Goal: Use online tool/utility: Utilize a website feature to perform a specific function

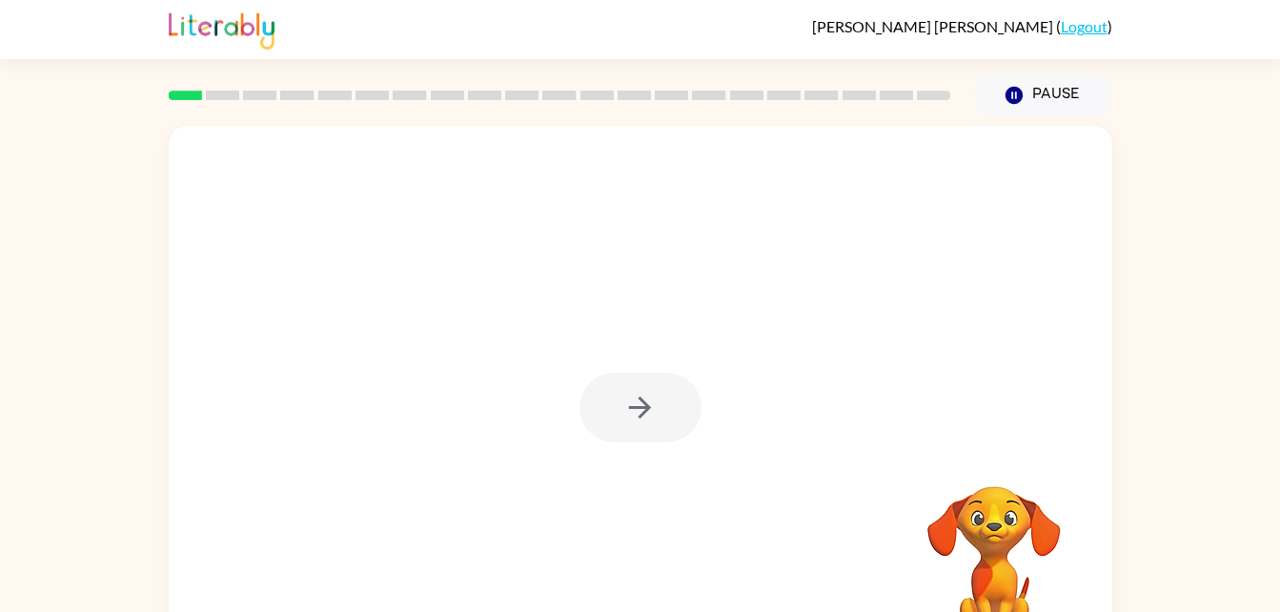
click at [640, 423] on div at bounding box center [641, 408] width 122 height 70
click at [661, 409] on button "button" at bounding box center [641, 408] width 122 height 70
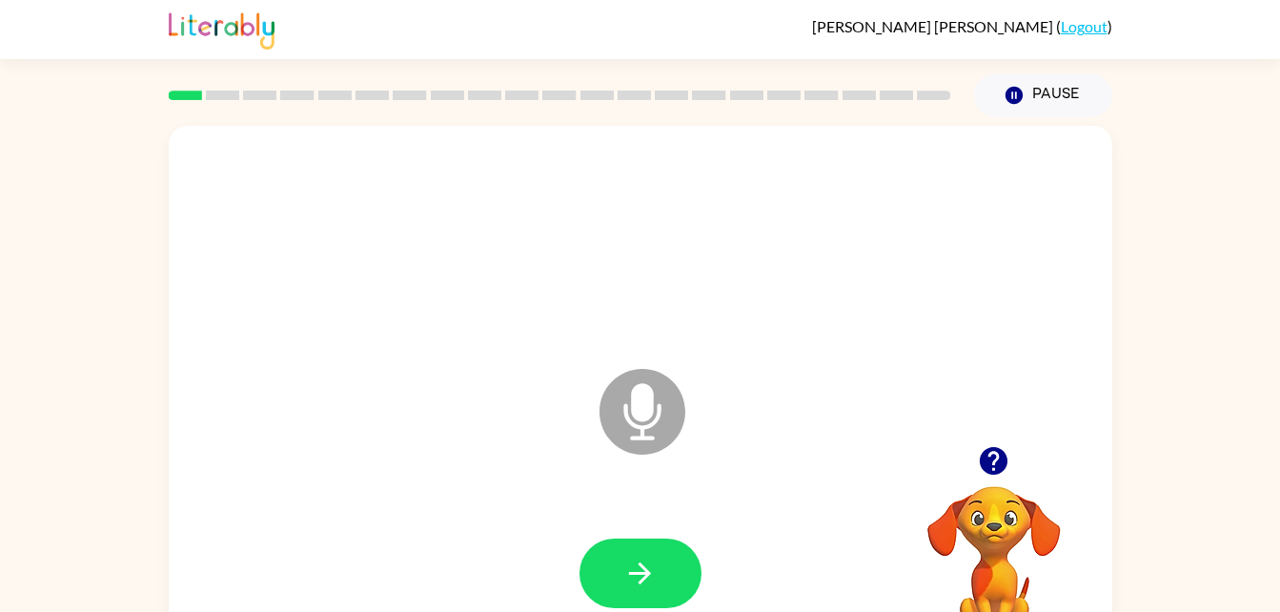
click at [633, 409] on icon "Microphone The Microphone is here when it is your turn to talk" at bounding box center [738, 435] width 286 height 143
click at [626, 552] on button "button" at bounding box center [641, 574] width 122 height 70
click at [665, 586] on button "button" at bounding box center [641, 574] width 122 height 70
click at [647, 573] on icon "button" at bounding box center [640, 574] width 22 height 22
click at [645, 582] on icon "button" at bounding box center [640, 573] width 33 height 33
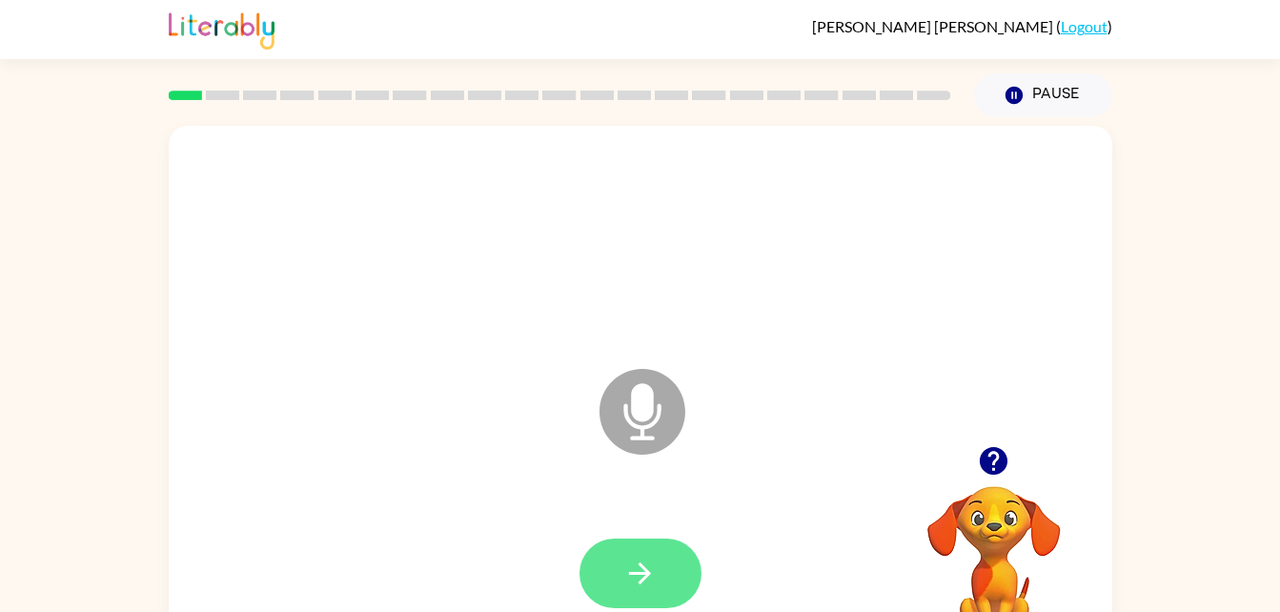
click at [643, 594] on button "button" at bounding box center [641, 574] width 122 height 70
click at [644, 590] on button "button" at bounding box center [641, 574] width 122 height 70
click at [645, 574] on icon "button" at bounding box center [640, 574] width 22 height 22
click at [648, 595] on button "button" at bounding box center [641, 574] width 122 height 70
click at [628, 572] on icon "button" at bounding box center [640, 573] width 33 height 33
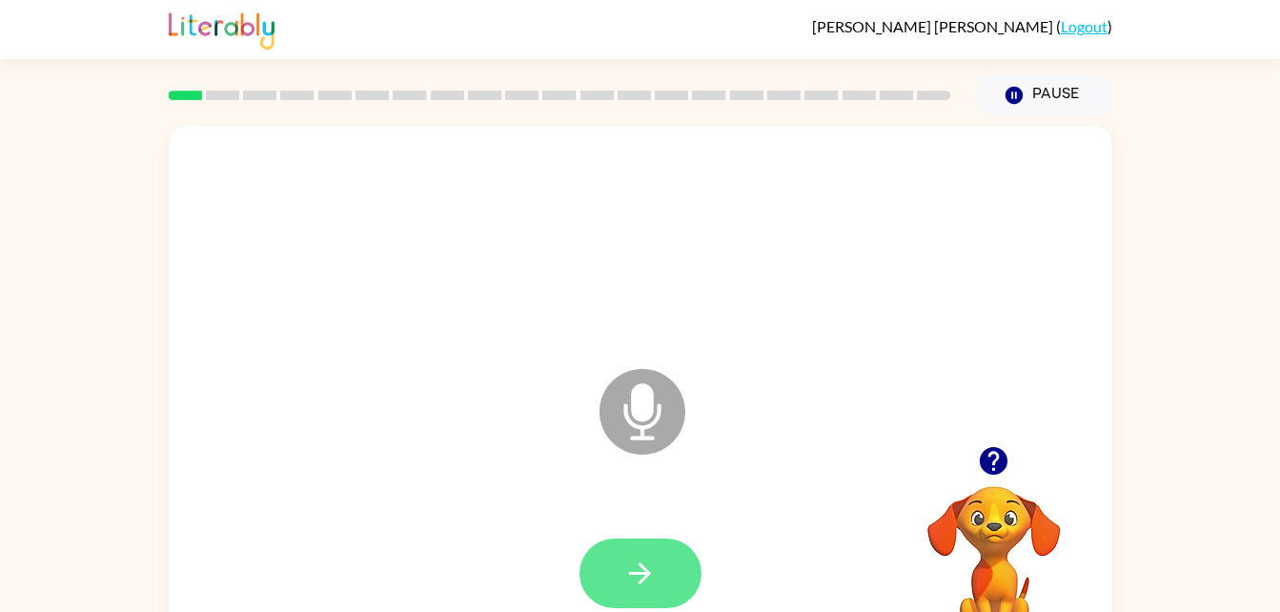
click at [627, 587] on icon "button" at bounding box center [640, 573] width 33 height 33
click at [636, 563] on icon "button" at bounding box center [640, 573] width 33 height 33
click at [662, 587] on button "button" at bounding box center [641, 574] width 122 height 70
click at [645, 581] on icon "button" at bounding box center [640, 573] width 33 height 33
click at [656, 570] on icon "button" at bounding box center [640, 573] width 33 height 33
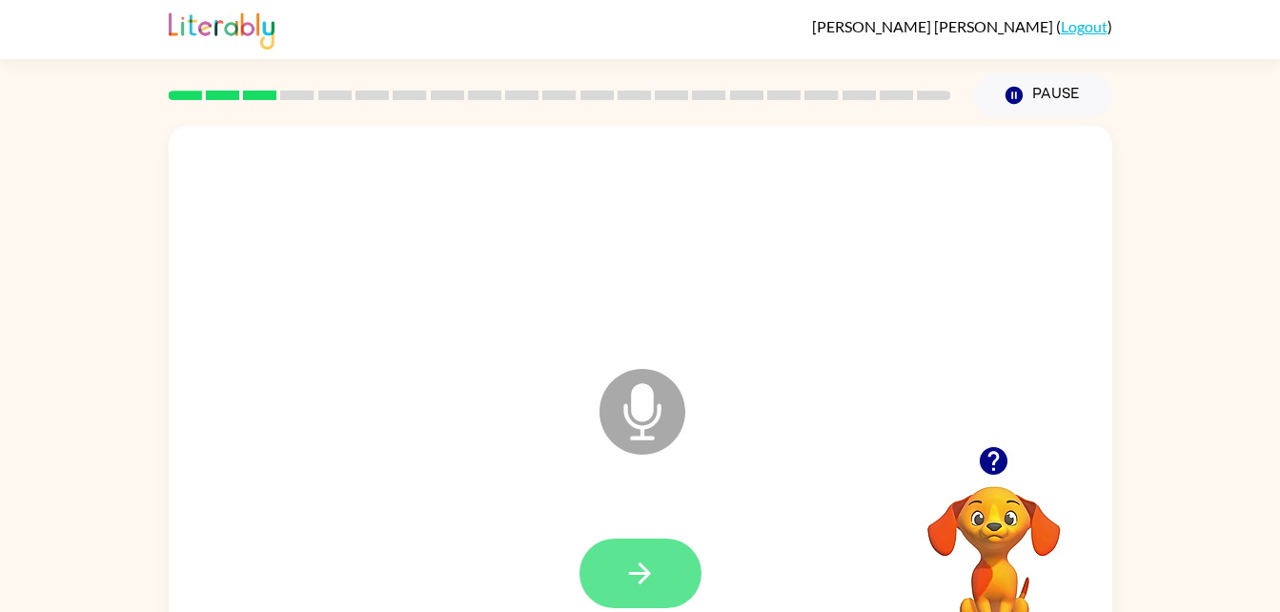
click at [657, 575] on button "button" at bounding box center [641, 574] width 122 height 70
click at [648, 571] on icon "button" at bounding box center [640, 574] width 22 height 22
click at [643, 578] on icon "button" at bounding box center [640, 573] width 33 height 33
click at [641, 574] on icon "button" at bounding box center [640, 574] width 22 height 22
click at [630, 575] on icon "button" at bounding box center [640, 573] width 33 height 33
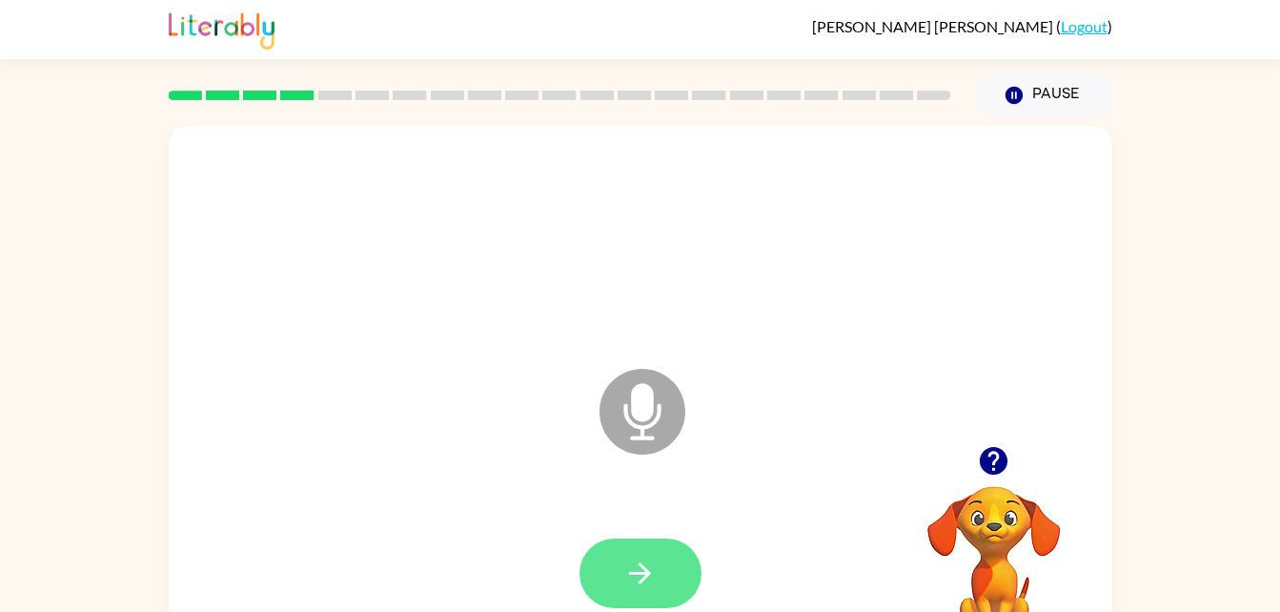
click at [671, 573] on button "button" at bounding box center [641, 574] width 122 height 70
click at [618, 568] on button "button" at bounding box center [641, 574] width 122 height 70
click at [637, 578] on icon "button" at bounding box center [640, 573] width 33 height 33
click at [626, 571] on icon "button" at bounding box center [640, 573] width 33 height 33
click at [647, 561] on icon "button" at bounding box center [640, 573] width 33 height 33
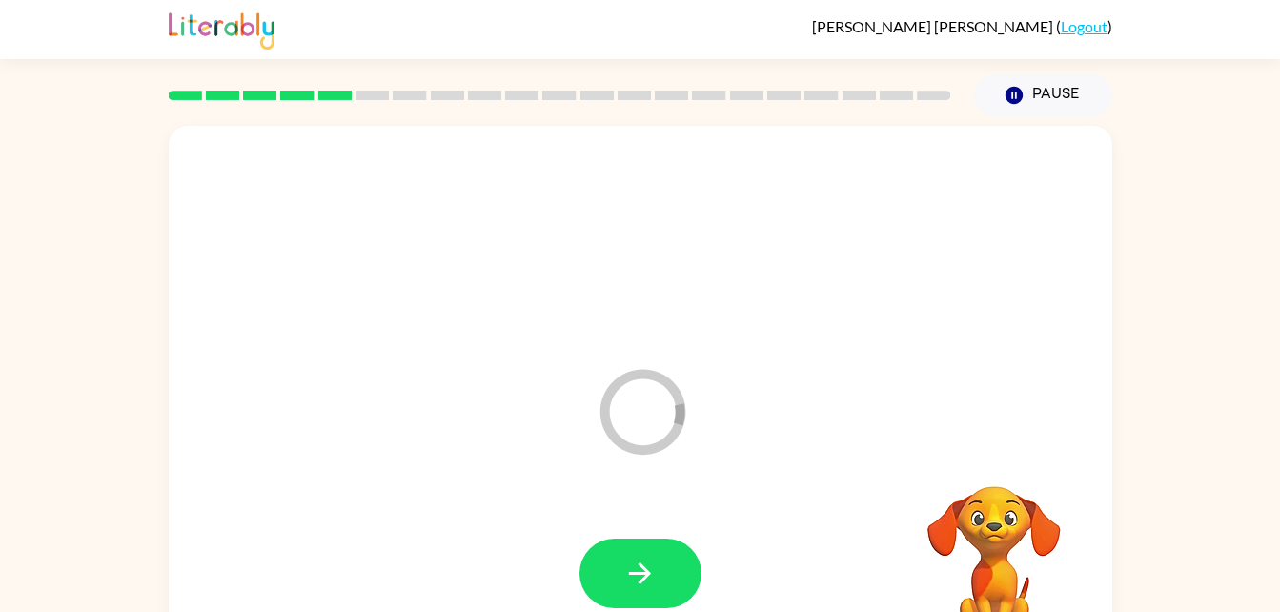
scroll to position [4, 0]
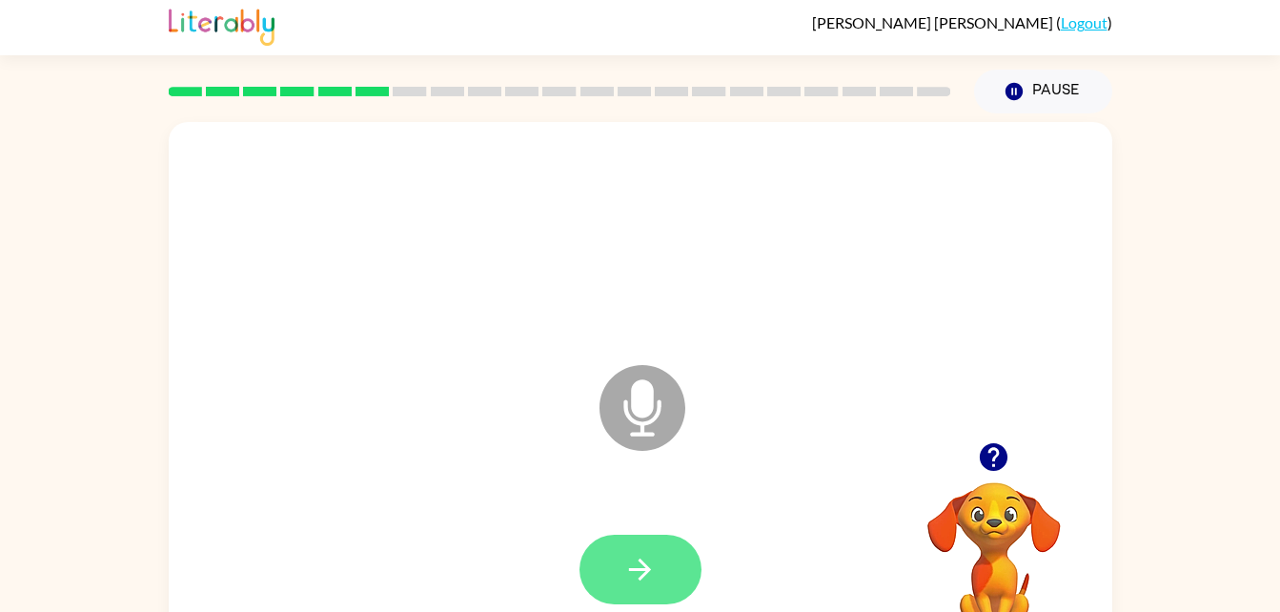
click at [646, 565] on icon "button" at bounding box center [640, 570] width 22 height 22
click at [629, 594] on button "button" at bounding box center [641, 570] width 122 height 70
click at [627, 564] on icon "button" at bounding box center [640, 569] width 33 height 33
click at [650, 585] on icon "button" at bounding box center [640, 569] width 33 height 33
click at [634, 567] on icon "button" at bounding box center [640, 569] width 33 height 33
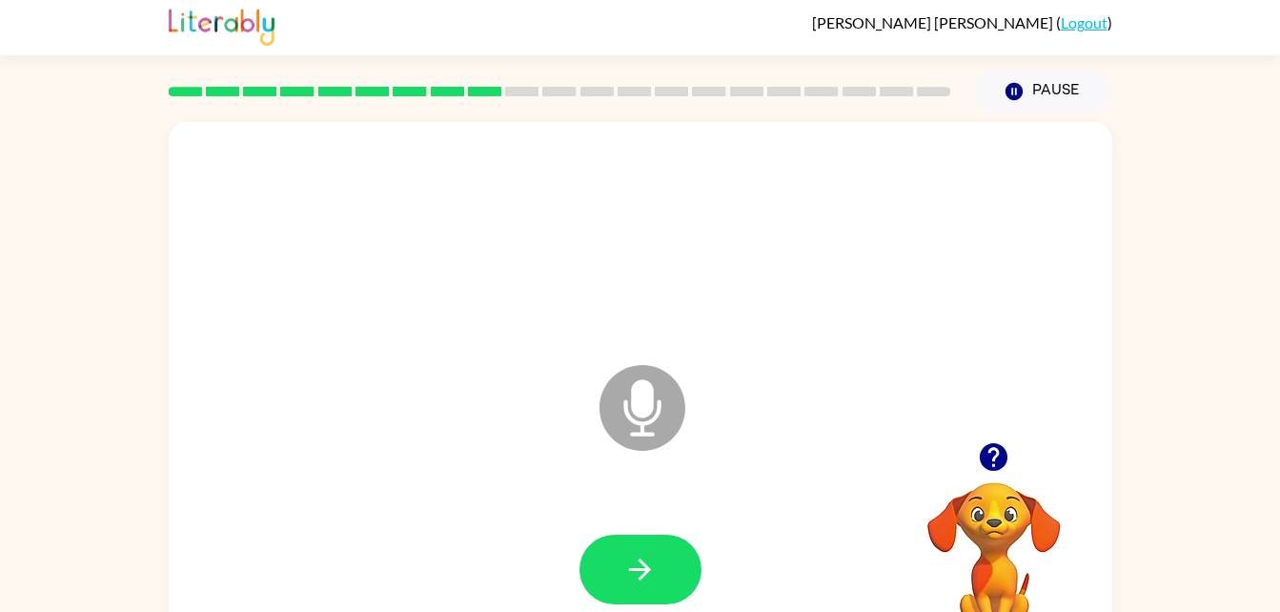
click at [603, 544] on button "button" at bounding box center [641, 570] width 122 height 70
click at [611, 559] on div at bounding box center [641, 570] width 906 height 156
click at [643, 584] on icon "button" at bounding box center [640, 569] width 33 height 33
click at [654, 574] on icon "button" at bounding box center [640, 569] width 33 height 33
click at [991, 451] on icon "button" at bounding box center [993, 456] width 33 height 33
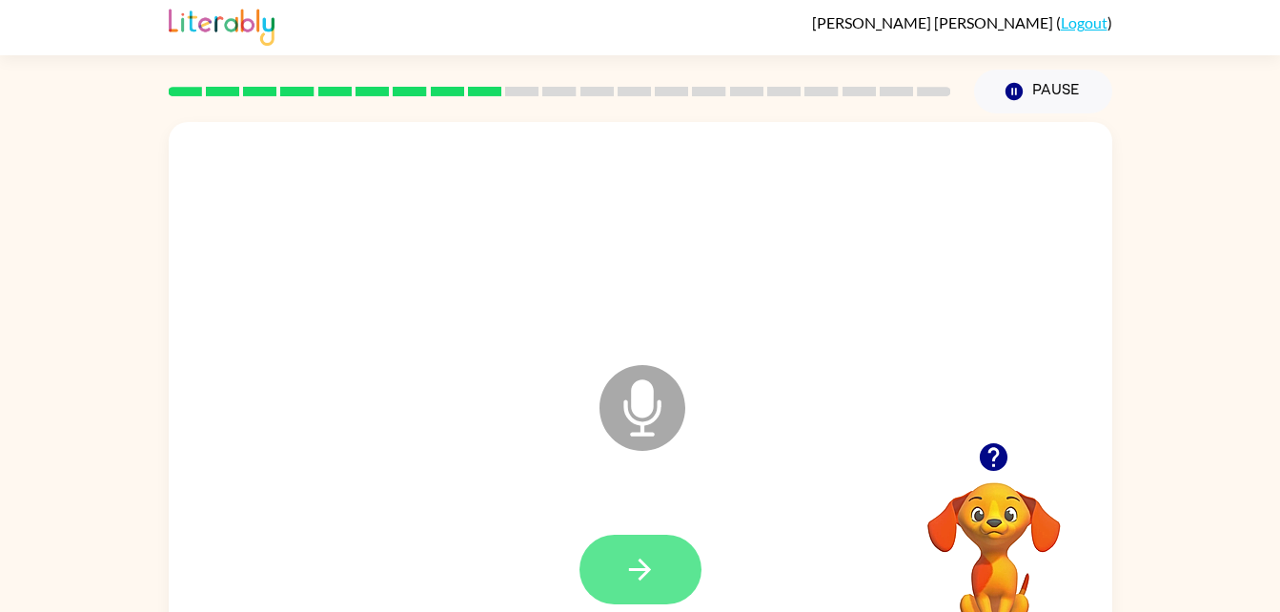
click at [673, 577] on button "button" at bounding box center [641, 570] width 122 height 70
click at [656, 542] on button "button" at bounding box center [641, 570] width 122 height 70
click at [654, 571] on icon "button" at bounding box center [640, 569] width 33 height 33
click at [654, 577] on icon "button" at bounding box center [640, 569] width 33 height 33
click at [647, 558] on icon "button" at bounding box center [640, 569] width 33 height 33
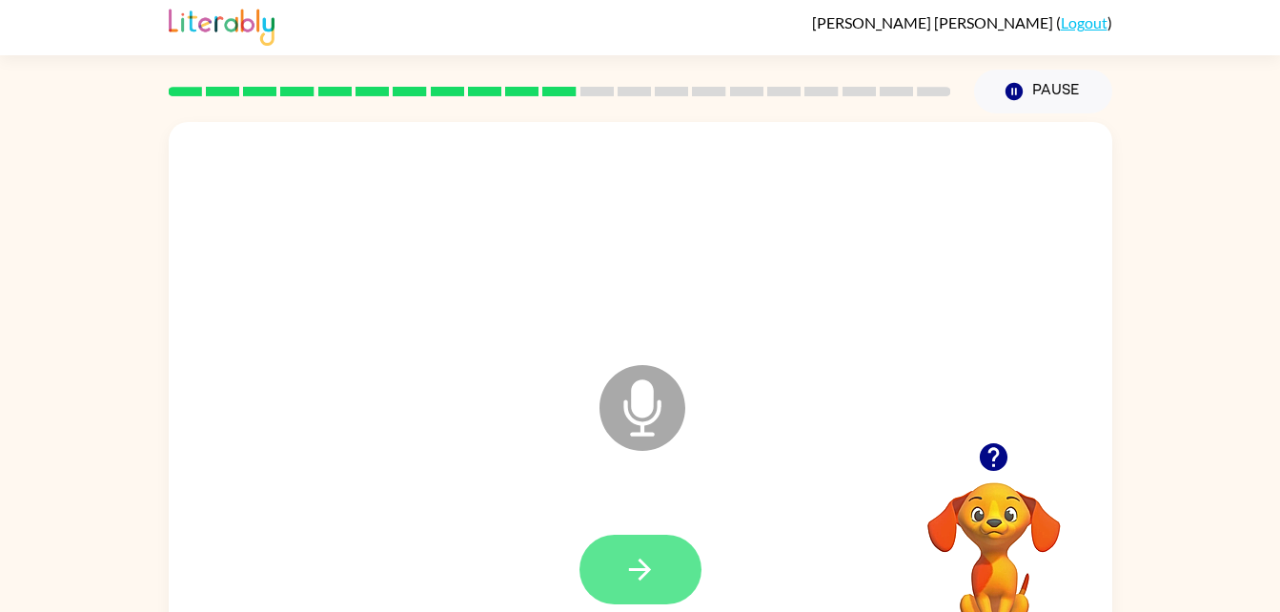
click at [654, 565] on icon "button" at bounding box center [640, 569] width 33 height 33
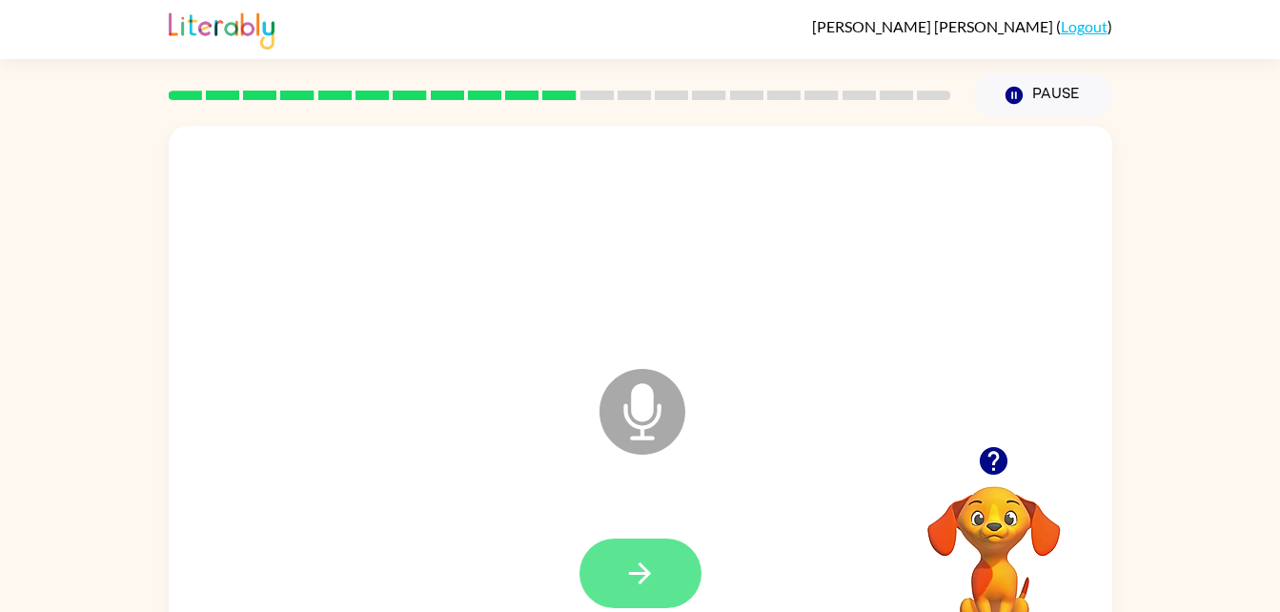
click at [647, 584] on icon "button" at bounding box center [640, 573] width 33 height 33
click at [660, 565] on button "button" at bounding box center [641, 574] width 122 height 70
click at [657, 548] on button "button" at bounding box center [641, 574] width 122 height 70
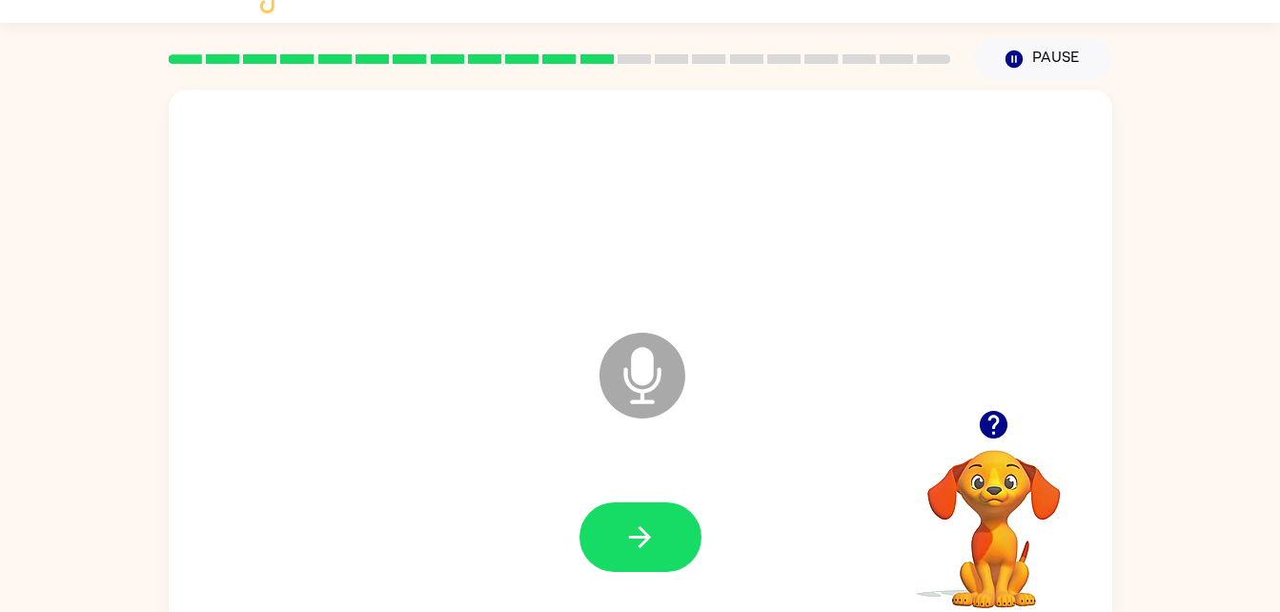
scroll to position [58, 0]
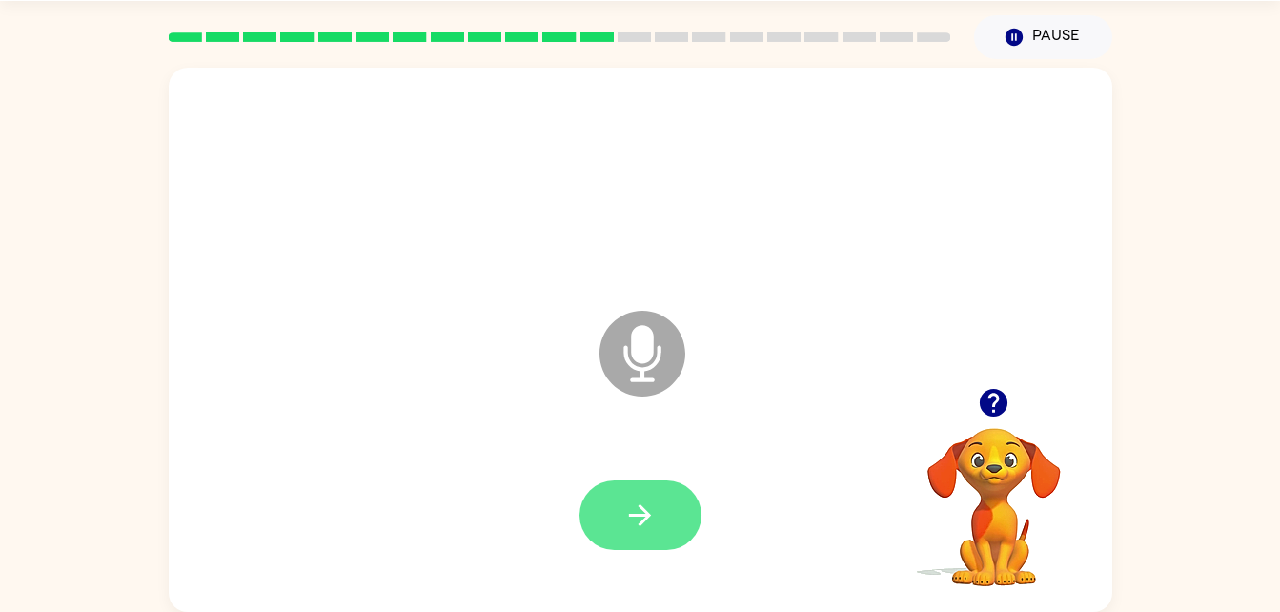
click at [645, 519] on icon "button" at bounding box center [640, 515] width 22 height 22
click at [602, 500] on button "button" at bounding box center [641, 516] width 122 height 70
click at [650, 493] on button "button" at bounding box center [641, 516] width 122 height 70
click at [610, 482] on button "button" at bounding box center [641, 516] width 122 height 70
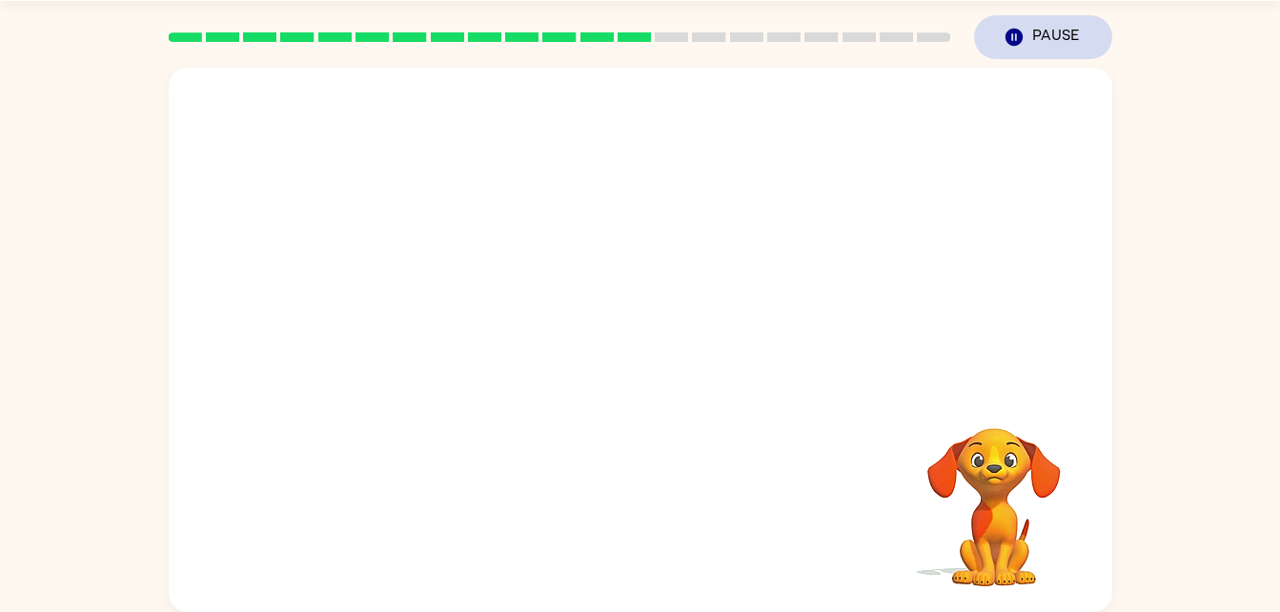
click at [1002, 24] on button "Pause Pause" at bounding box center [1043, 37] width 138 height 44
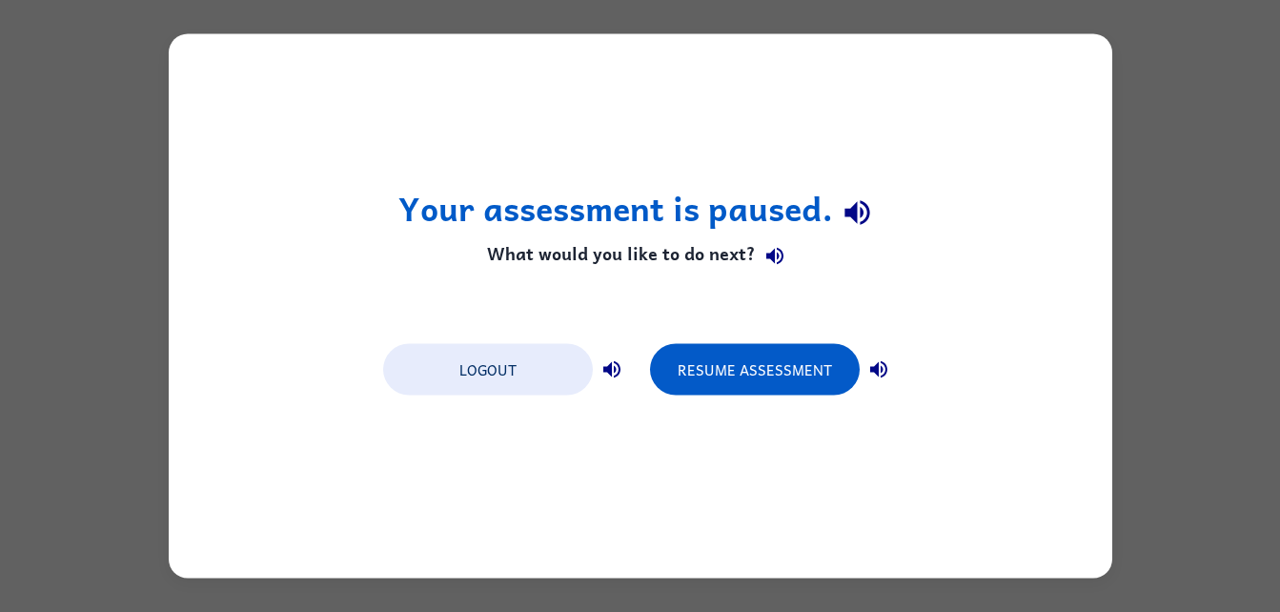
scroll to position [0, 0]
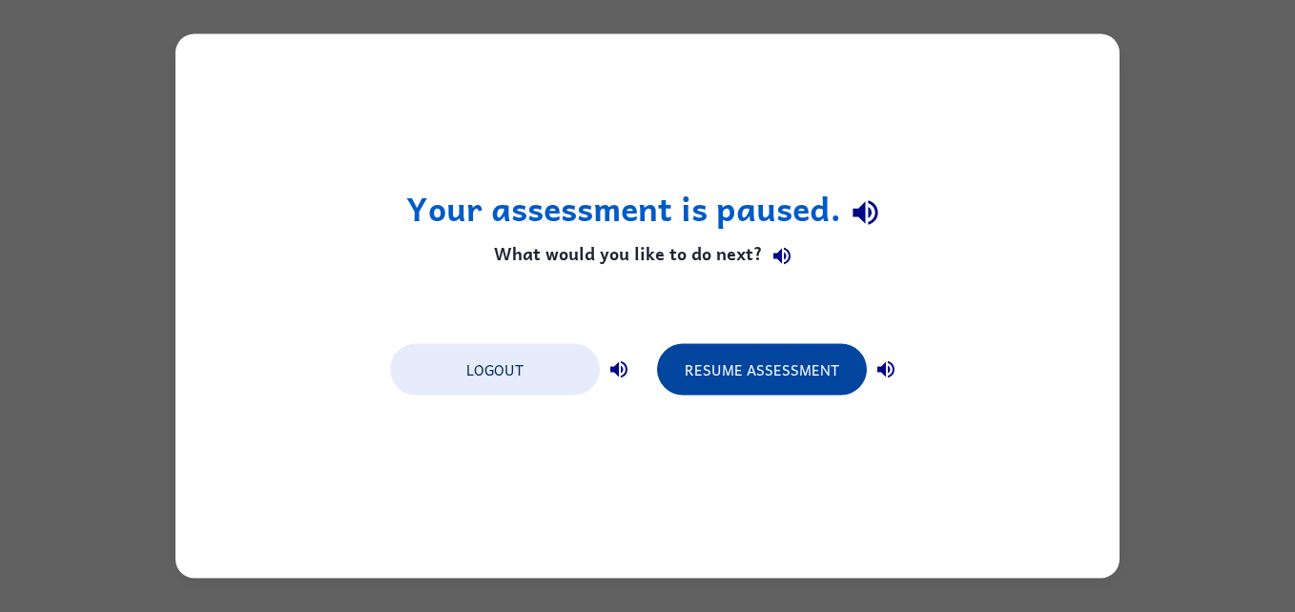
click at [733, 379] on button "Resume Assessment" at bounding box center [762, 369] width 210 height 51
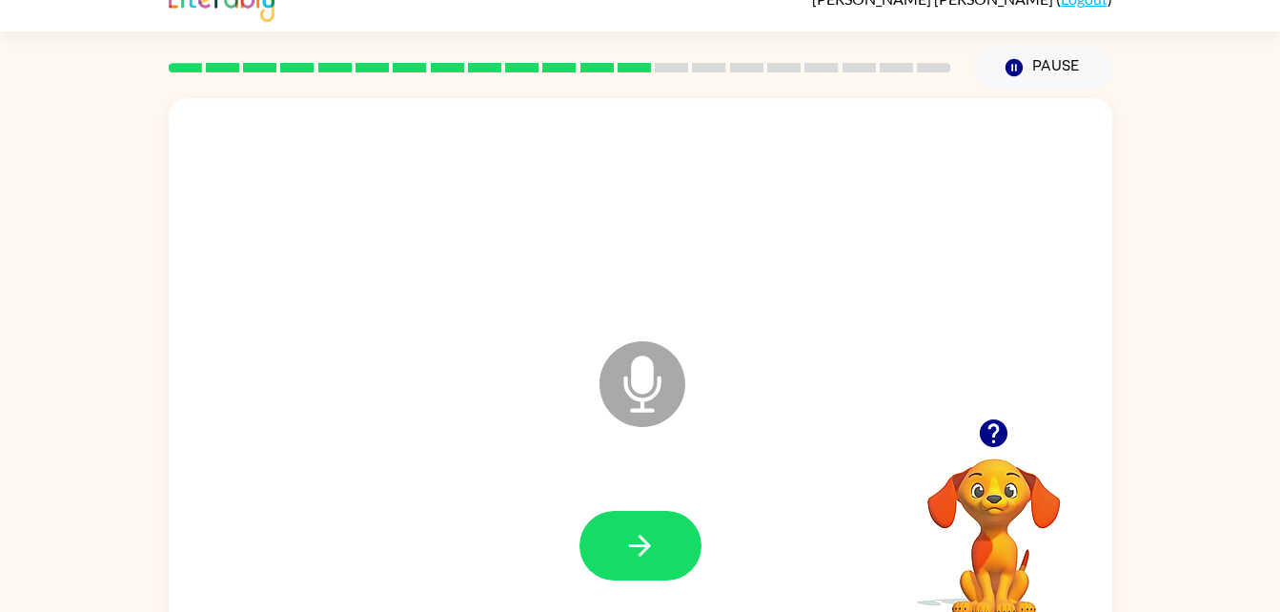
scroll to position [35, 0]
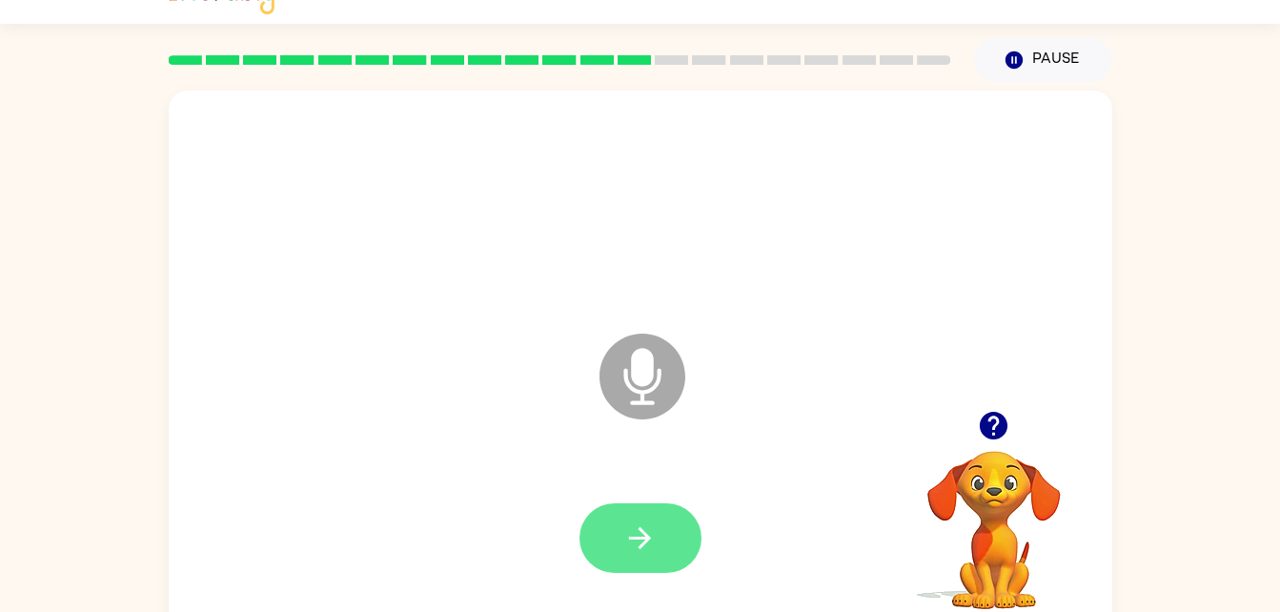
click at [657, 528] on button "button" at bounding box center [641, 538] width 122 height 70
click at [610, 557] on button "button" at bounding box center [641, 538] width 122 height 70
click at [609, 561] on button "button" at bounding box center [641, 538] width 122 height 70
click at [604, 504] on button "button" at bounding box center [641, 538] width 122 height 70
click at [668, 527] on button "button" at bounding box center [641, 538] width 122 height 70
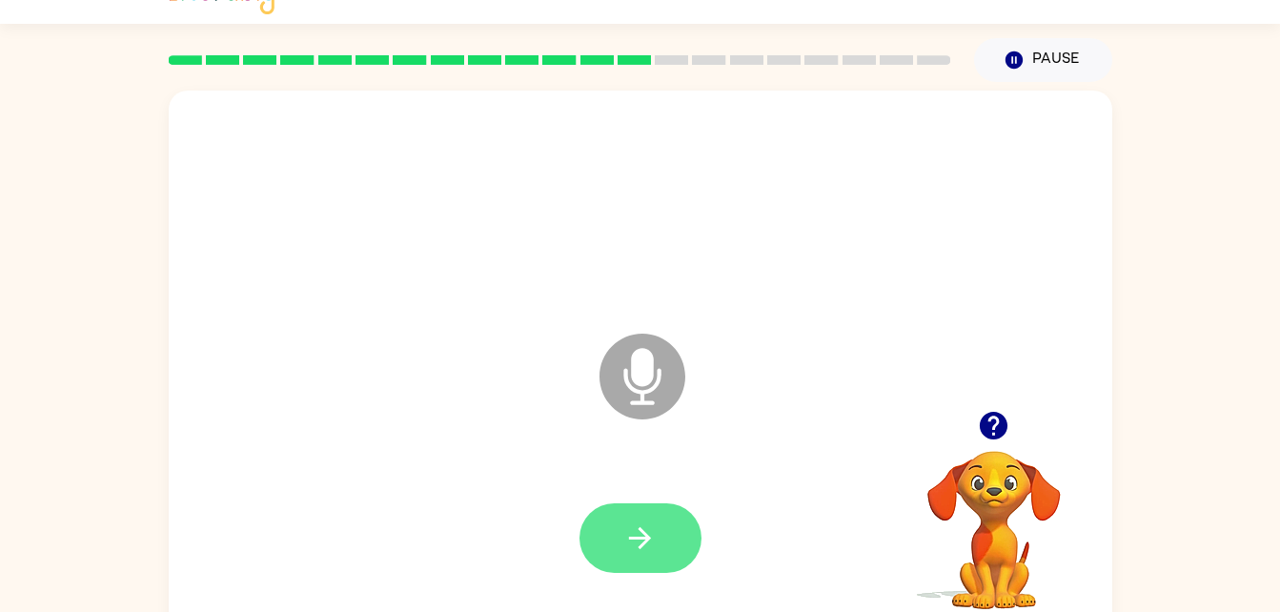
click at [646, 542] on icon "button" at bounding box center [640, 538] width 22 height 22
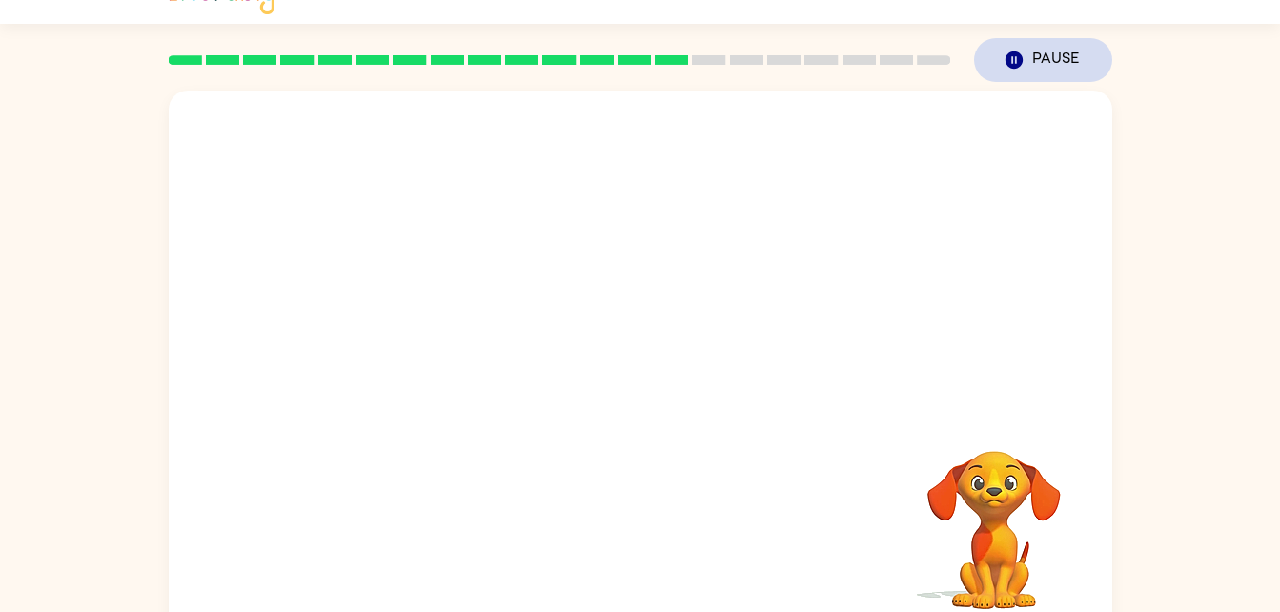
click at [1005, 60] on icon "Pause" at bounding box center [1014, 60] width 21 height 21
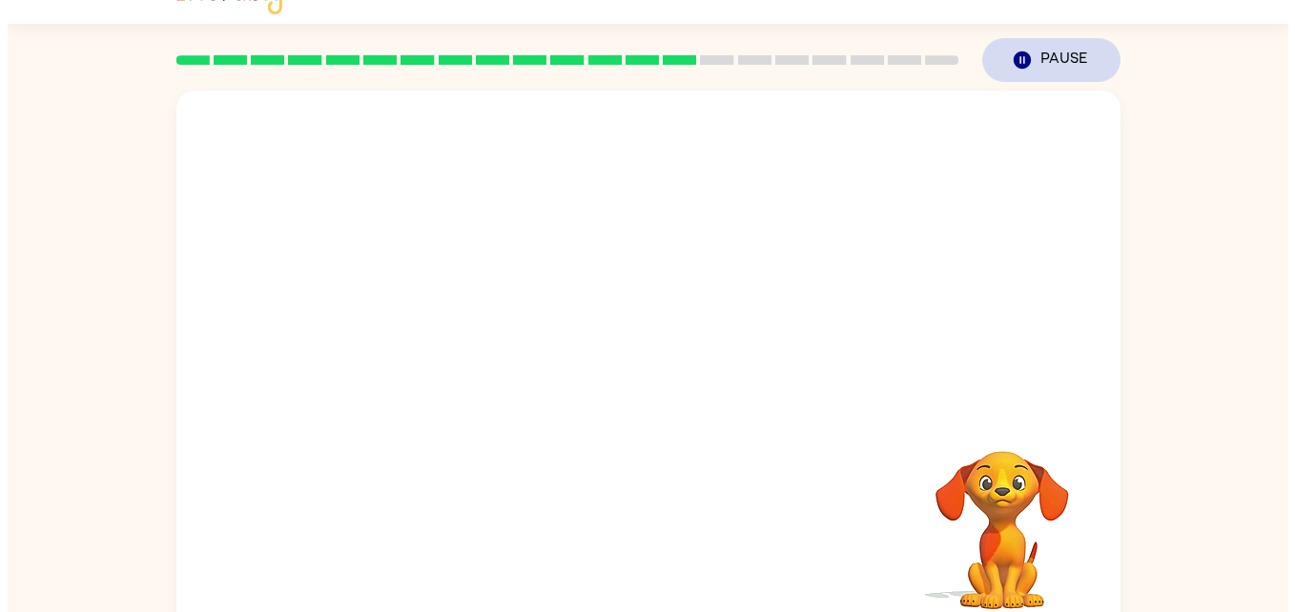
scroll to position [0, 0]
